Goal: Communication & Community: Ask a question

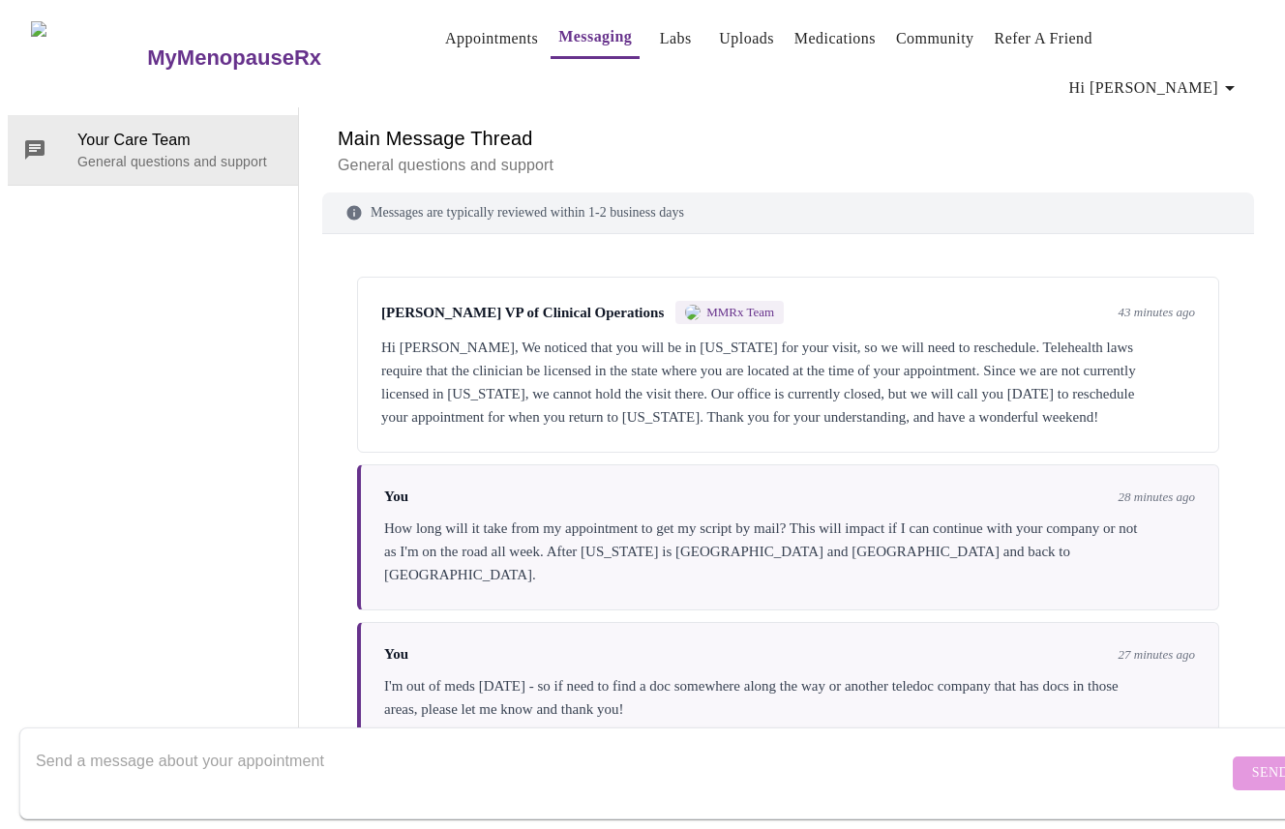
scroll to position [382, 0]
